Goal: Use online tool/utility: Utilize a website feature to perform a specific function

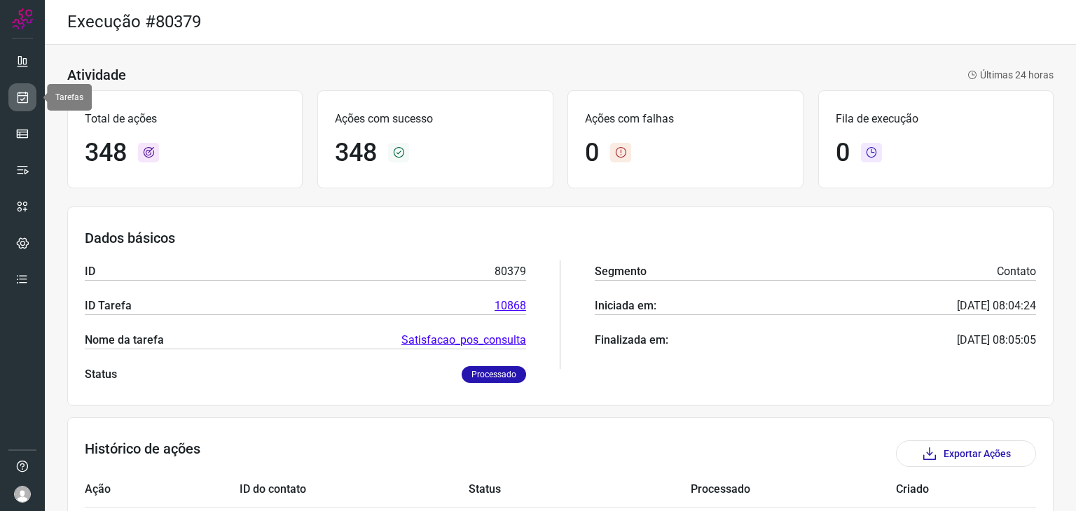
click at [25, 101] on icon at bounding box center [22, 97] width 15 height 14
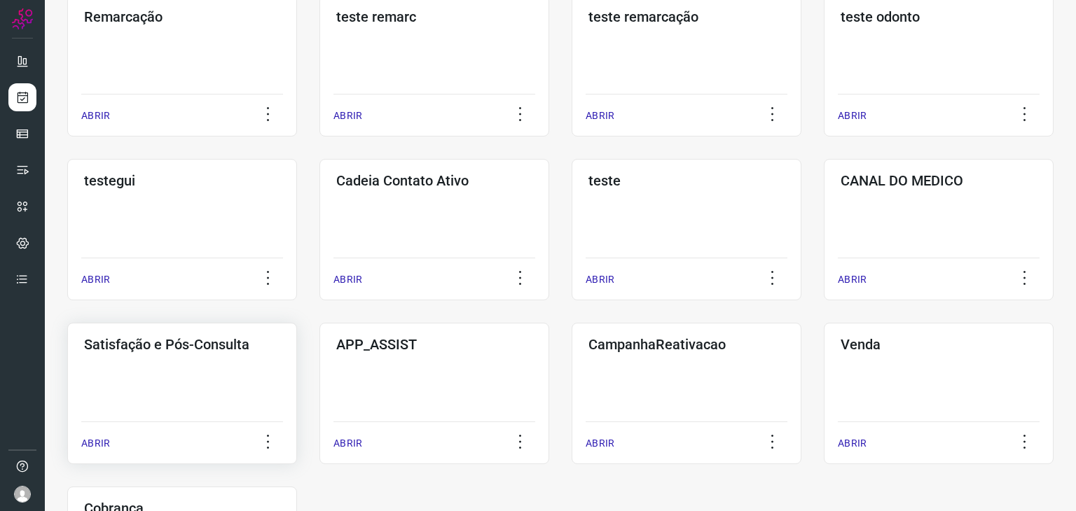
click at [319, 376] on div "Satisfação e Pós-Consulta ABRIR" at bounding box center [434, 393] width 230 height 141
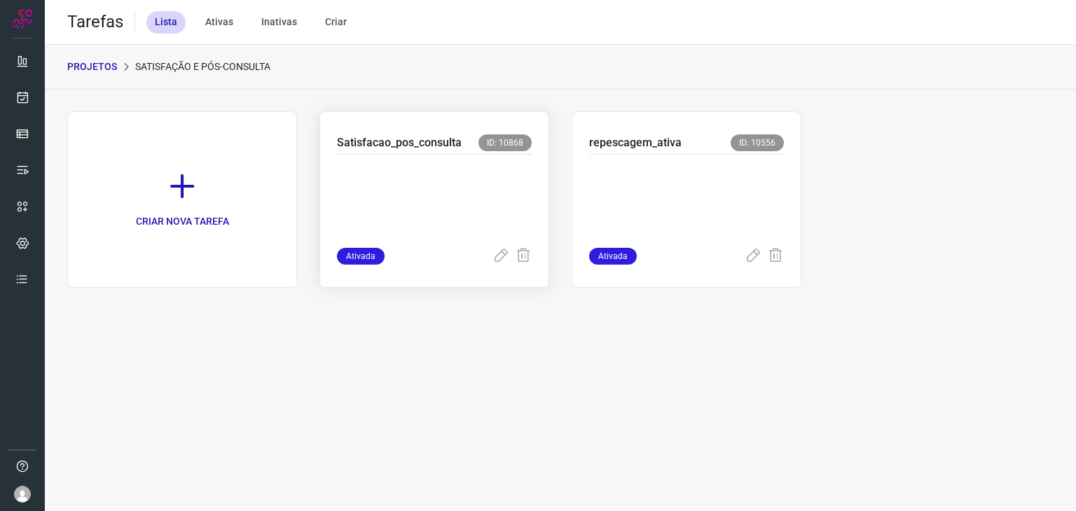
click at [381, 163] on p at bounding box center [434, 198] width 195 height 70
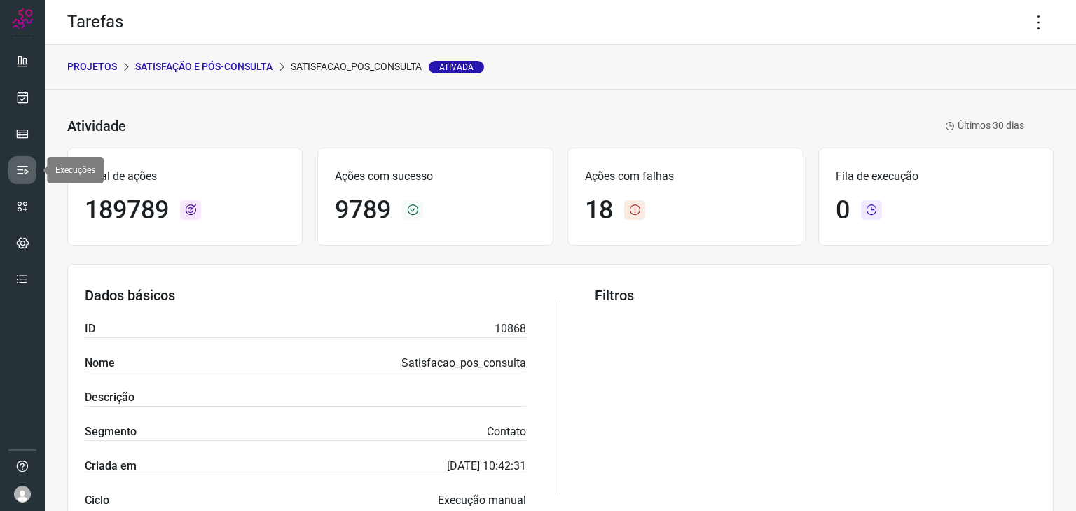
click at [18, 176] on icon at bounding box center [22, 170] width 14 height 14
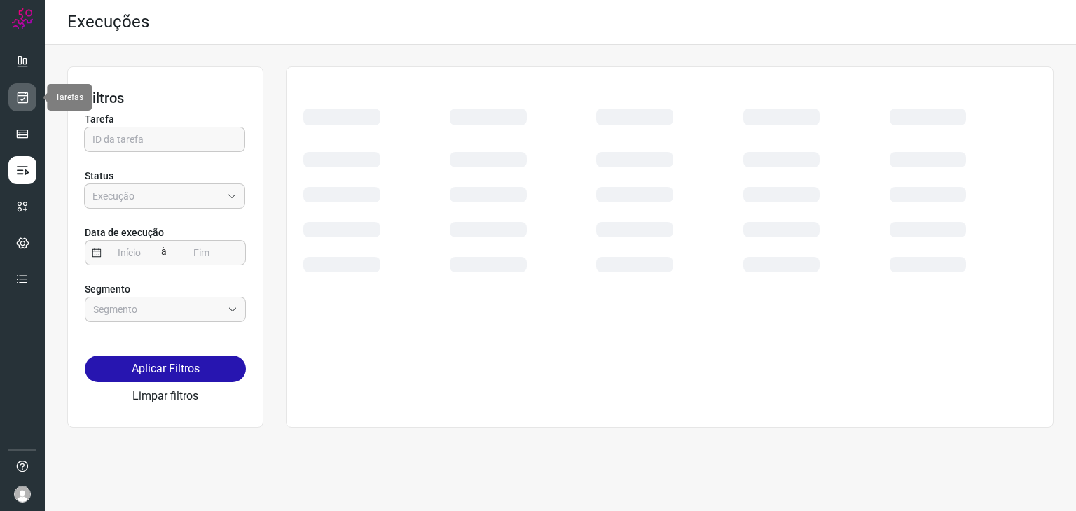
click at [17, 100] on icon at bounding box center [22, 97] width 15 height 14
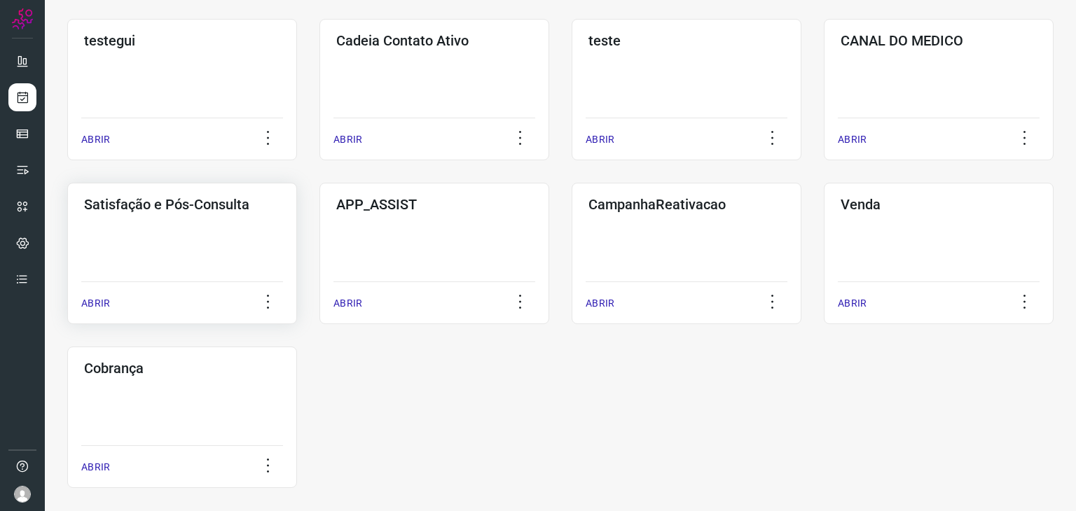
click at [319, 242] on div "Satisfação e Pós-Consulta ABRIR" at bounding box center [434, 253] width 230 height 141
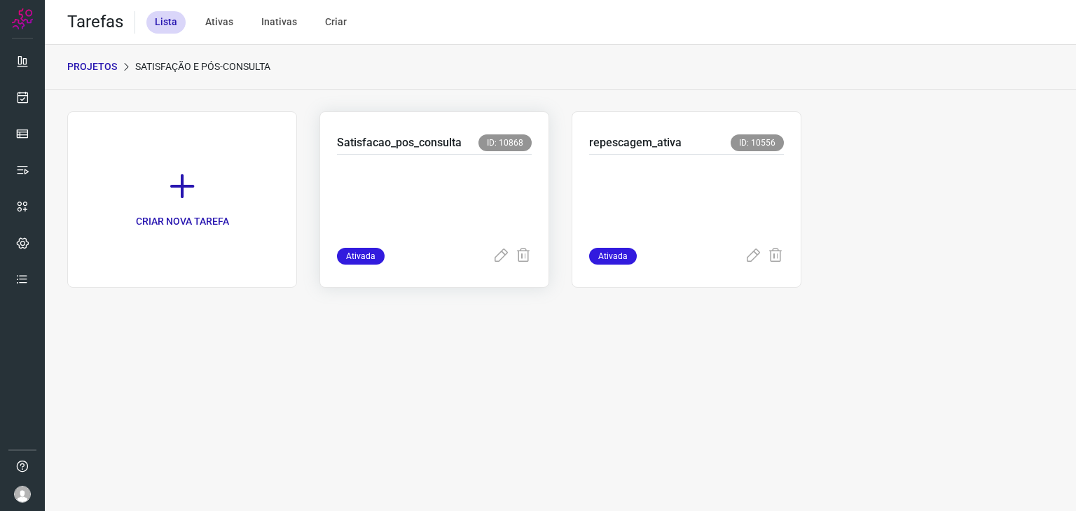
click at [393, 187] on p at bounding box center [434, 198] width 195 height 70
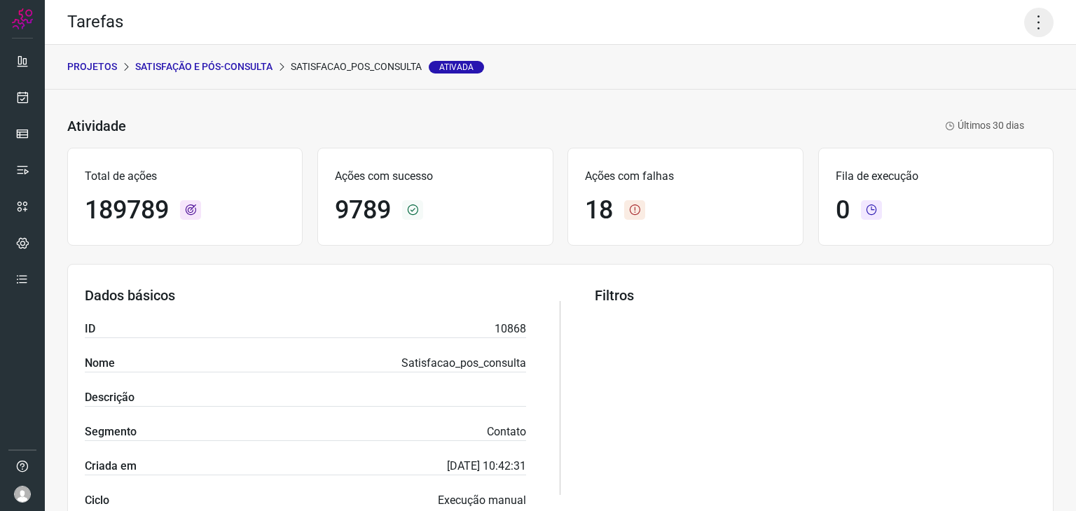
click at [1029, 20] on icon at bounding box center [1038, 22] width 29 height 29
click at [997, 95] on li "Executar" at bounding box center [978, 92] width 127 height 22
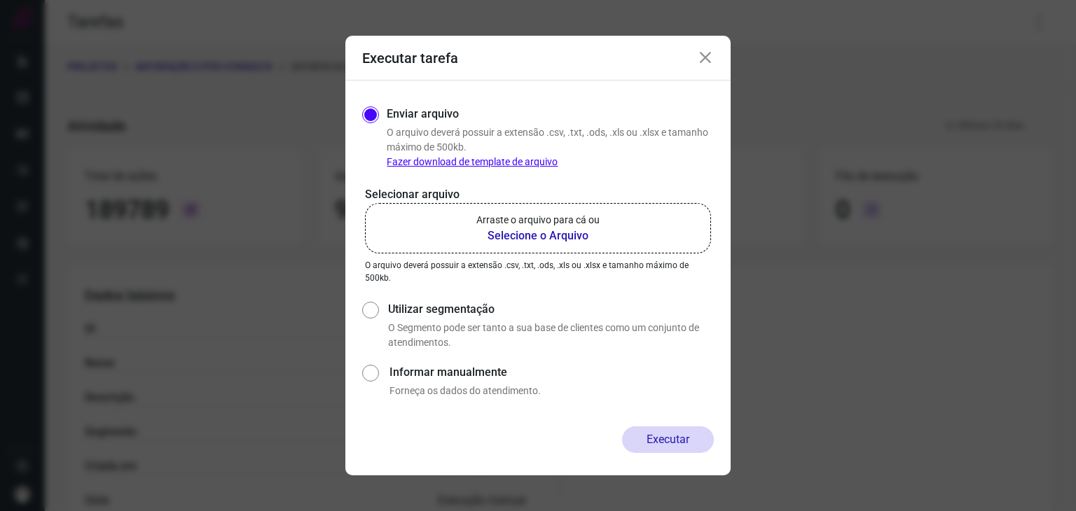
click at [525, 230] on b "Selecione o Arquivo" at bounding box center [537, 236] width 123 height 17
click at [0, 0] on input "Arraste o arquivo para cá ou Selecione o Arquivo" at bounding box center [0, 0] width 0 height 0
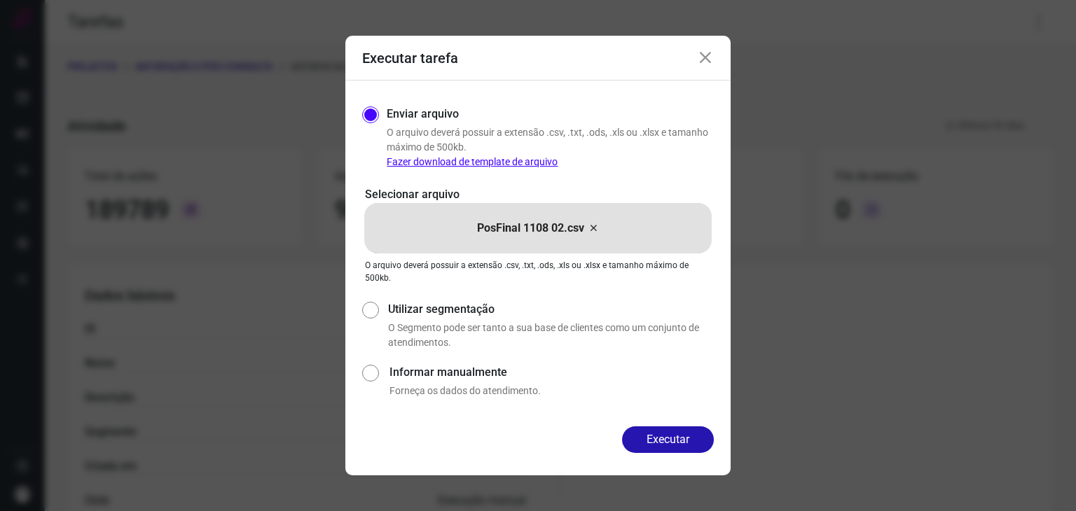
click at [703, 62] on icon at bounding box center [705, 58] width 17 height 17
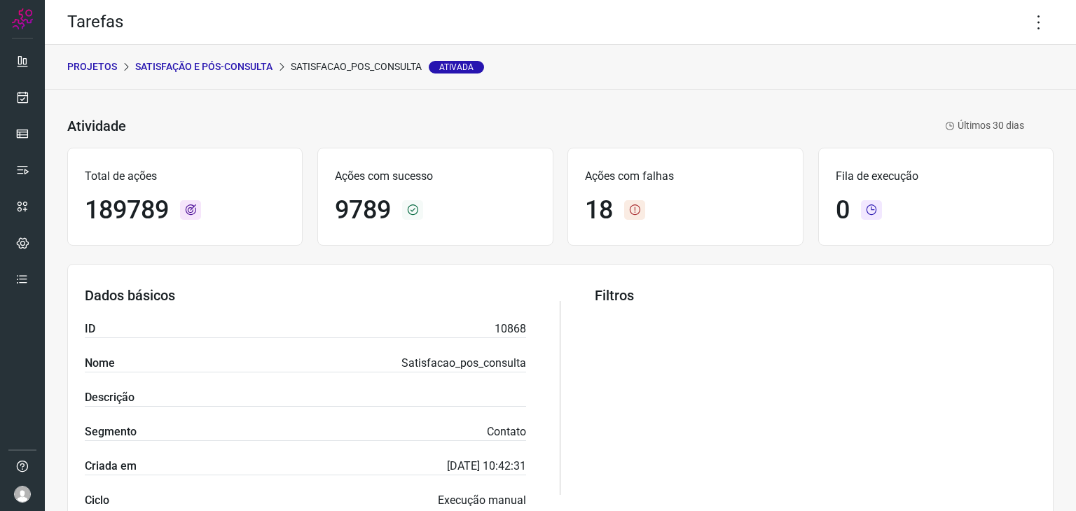
click at [1057, 34] on div "Tarefas" at bounding box center [560, 22] width 1031 height 45
click at [1031, 27] on icon at bounding box center [1038, 22] width 29 height 29
click at [962, 84] on li "Executar" at bounding box center [978, 92] width 127 height 22
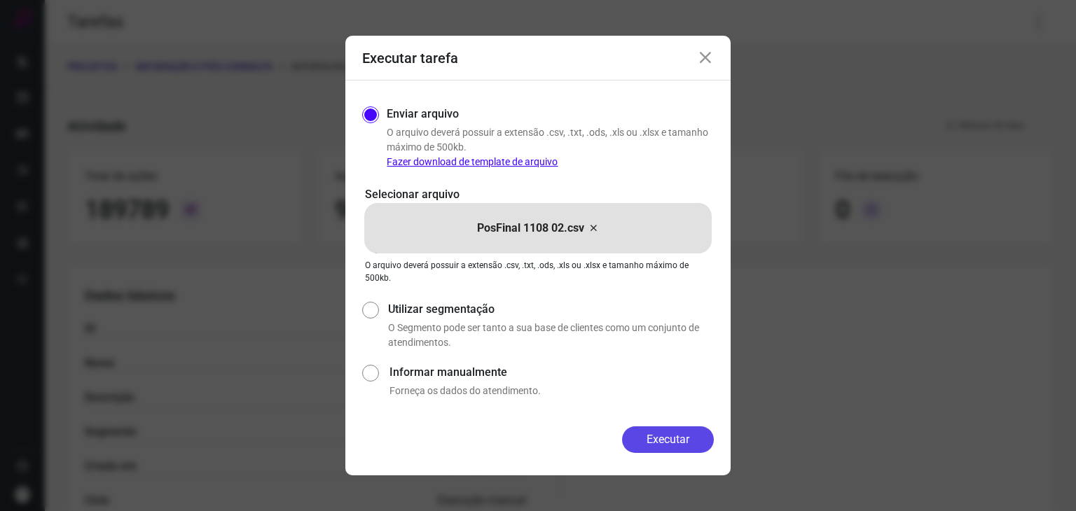
click at [661, 441] on button "Executar" at bounding box center [668, 440] width 92 height 27
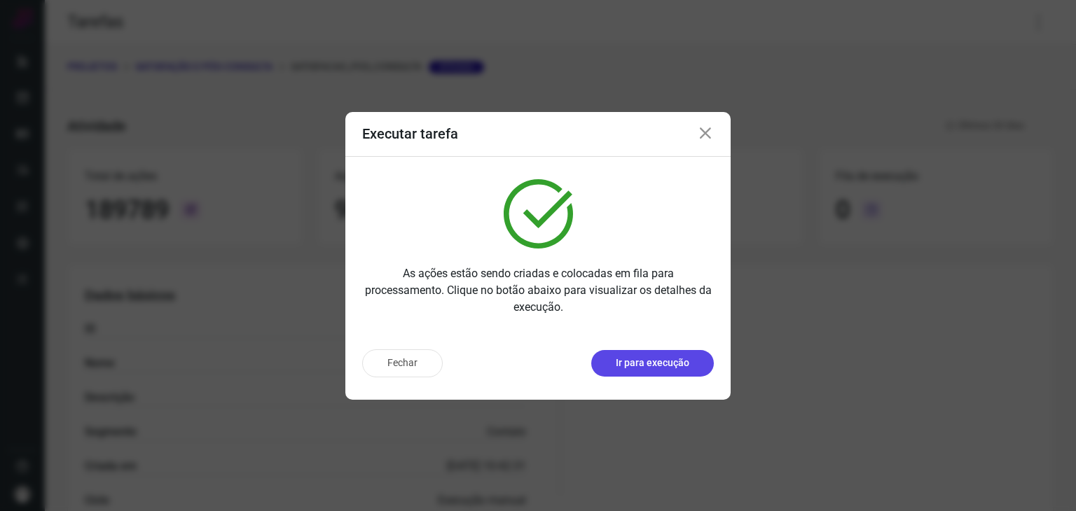
click at [646, 362] on p "Ir para execução" at bounding box center [653, 363] width 74 height 15
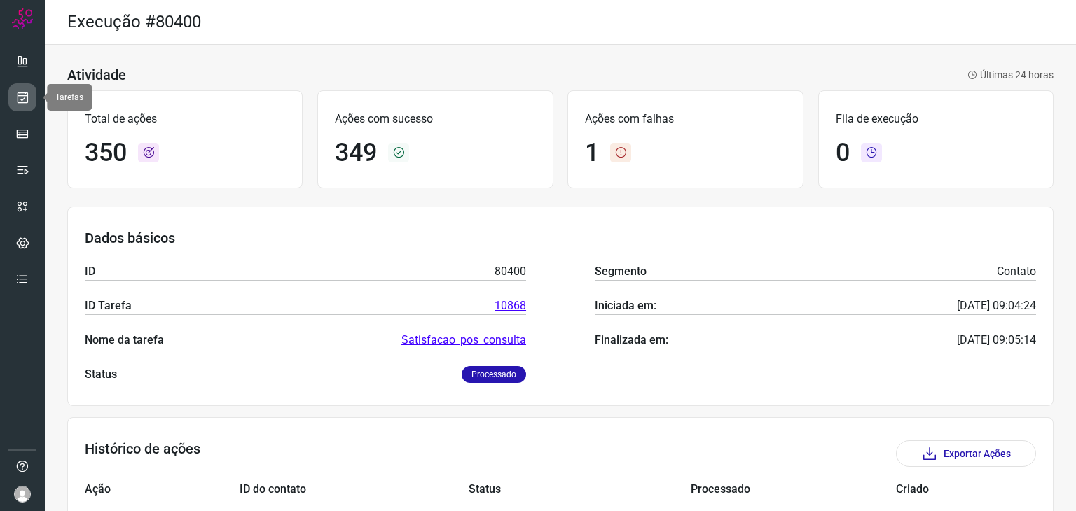
click at [31, 96] on link at bounding box center [22, 97] width 28 height 28
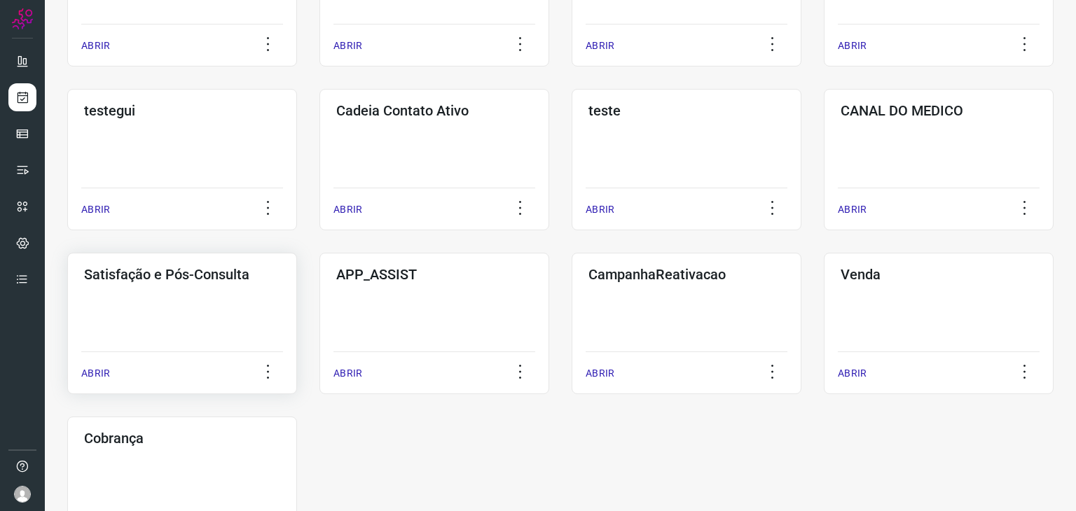
click at [319, 339] on div "Satisfação e Pós-Consulta ABRIR" at bounding box center [434, 323] width 230 height 141
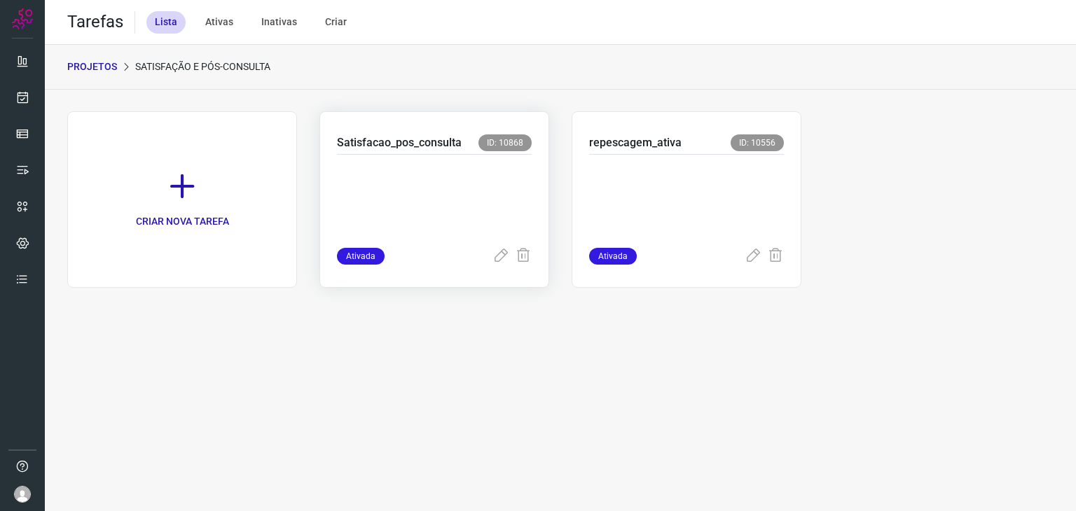
click at [436, 202] on p at bounding box center [434, 198] width 195 height 70
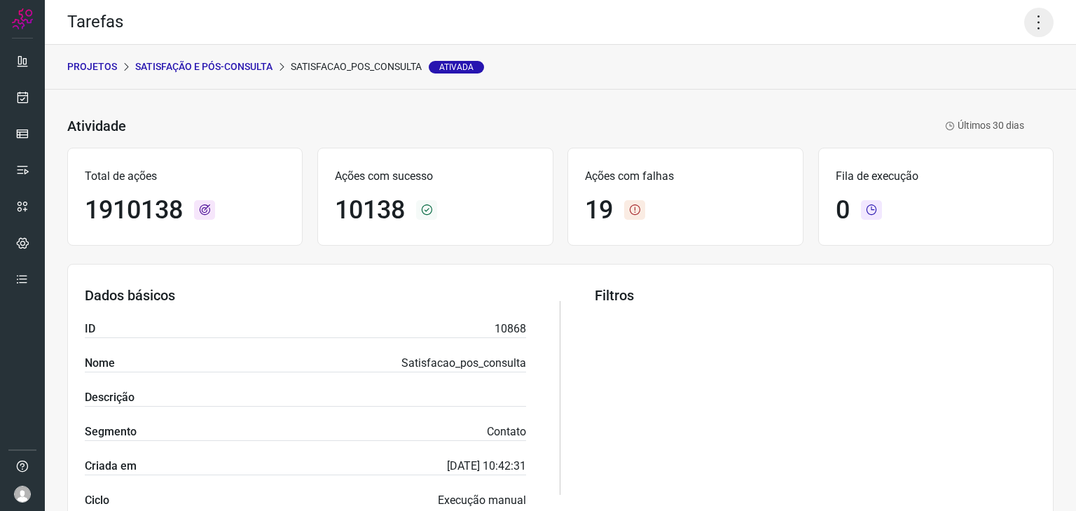
click at [1034, 24] on icon at bounding box center [1038, 22] width 29 height 29
click at [994, 99] on li "Executar" at bounding box center [978, 92] width 127 height 22
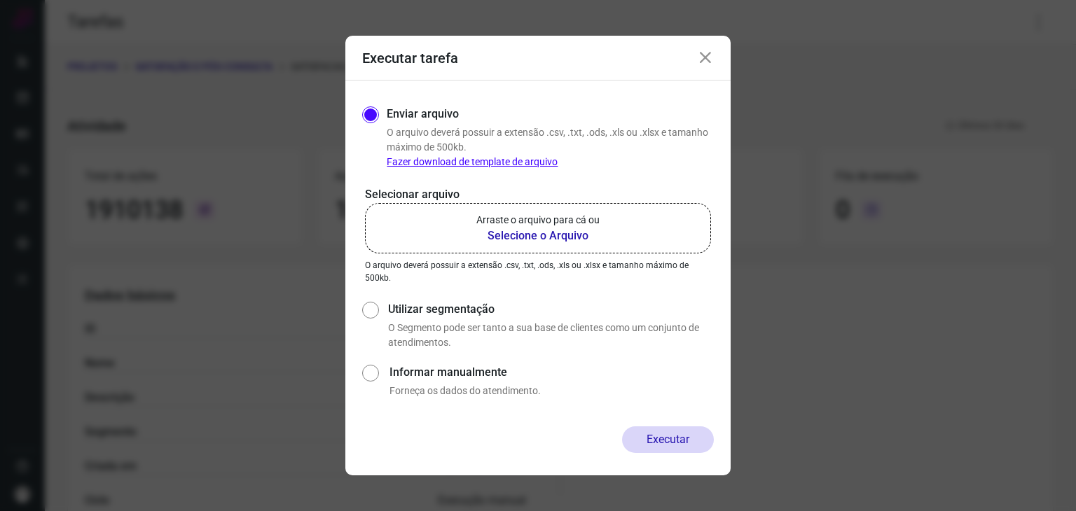
click at [630, 226] on label "Arraste o arquivo para cá ou Selecione o Arquivo" at bounding box center [538, 228] width 346 height 50
click at [0, 0] on input "Arraste o arquivo para cá ou Selecione o Arquivo" at bounding box center [0, 0] width 0 height 0
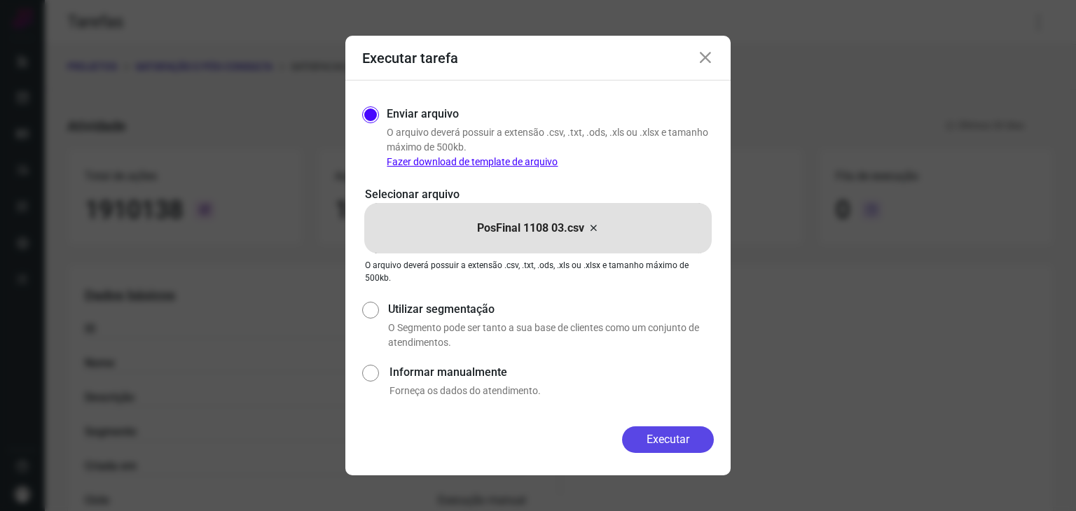
click at [658, 437] on button "Executar" at bounding box center [668, 440] width 92 height 27
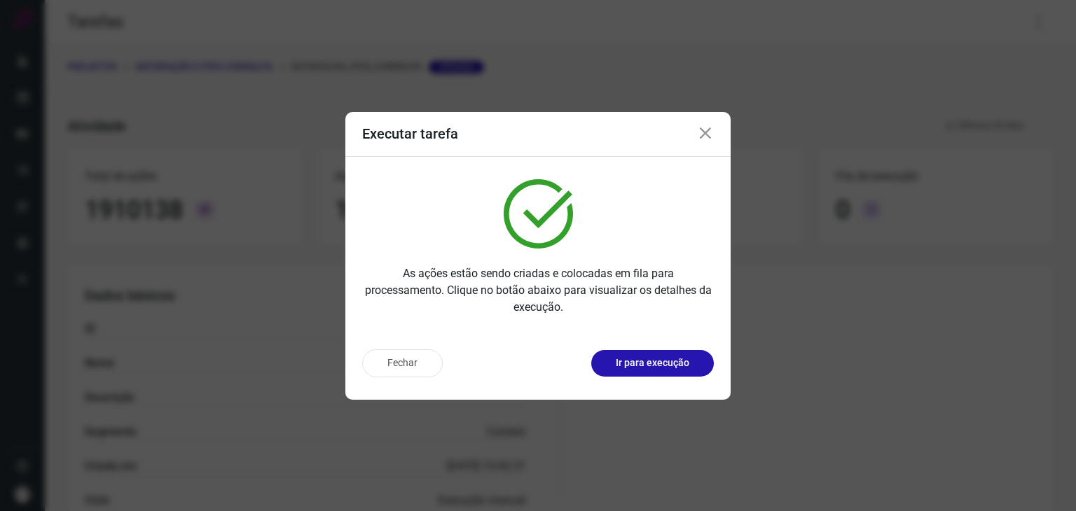
click at [666, 345] on div "Fechar Ir para execução" at bounding box center [537, 369] width 385 height 62
click at [666, 354] on button "Ir para execução" at bounding box center [652, 363] width 123 height 27
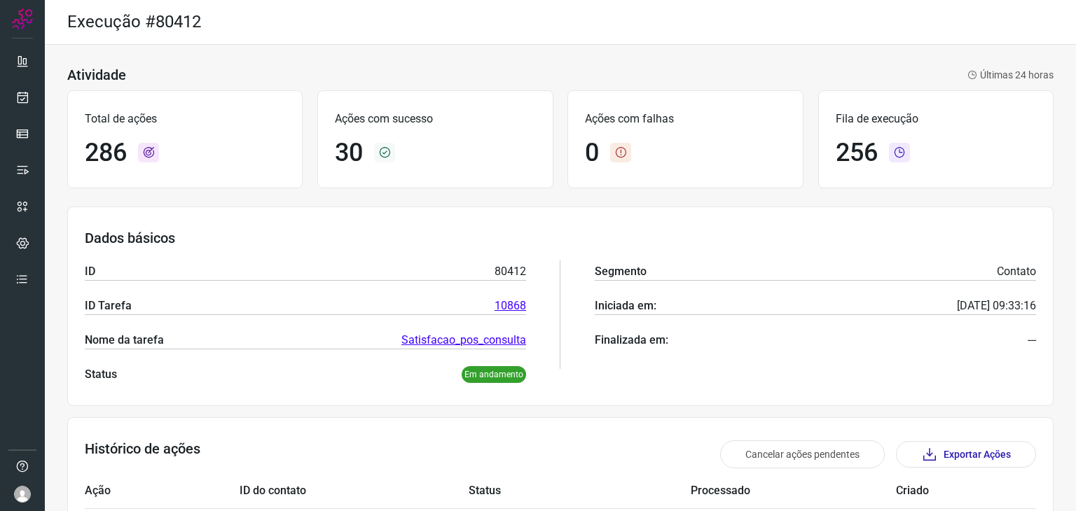
click at [484, 257] on div "ID 80412 ID Tarefa 10868 Nome da tarefa Satisfacao_pos_consulta Status Em andam…" at bounding box center [305, 315] width 441 height 137
